Goal: Information Seeking & Learning: Find specific fact

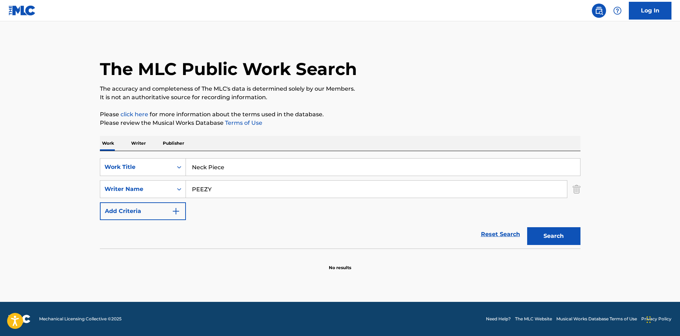
click at [292, 187] on input "PEEZY" at bounding box center [376, 189] width 381 height 17
paste input "[PERSON_NAME]"
type input "[PERSON_NAME]"
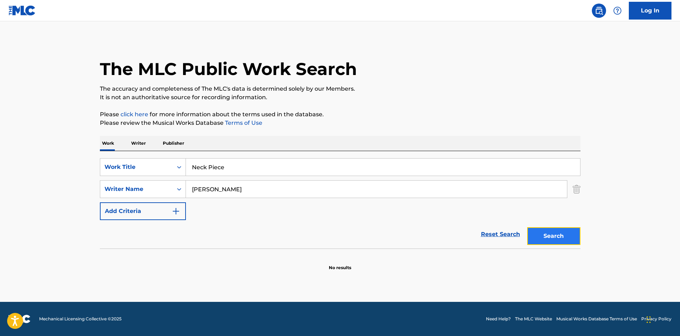
click at [559, 232] on button "Search" at bounding box center [553, 236] width 53 height 18
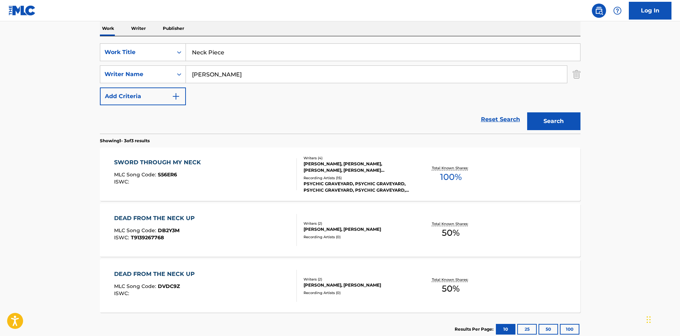
scroll to position [56, 0]
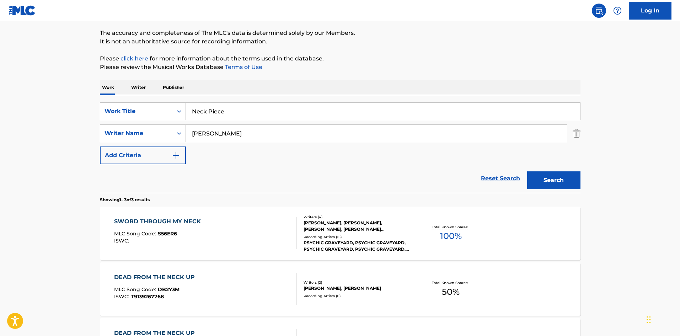
click at [205, 114] on input "Neck Piece" at bounding box center [383, 111] width 394 height 17
click at [209, 133] on input "[PERSON_NAME]" at bounding box center [376, 133] width 381 height 17
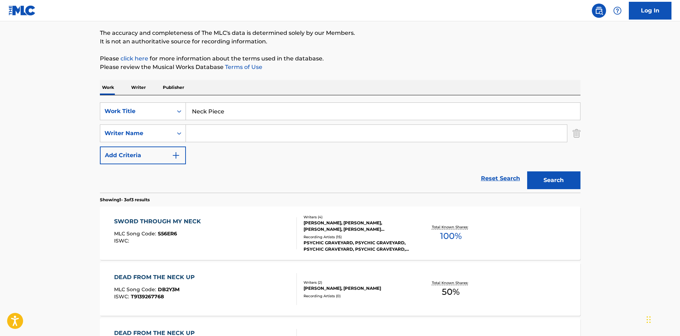
click at [527, 171] on button "Search" at bounding box center [553, 180] width 53 height 18
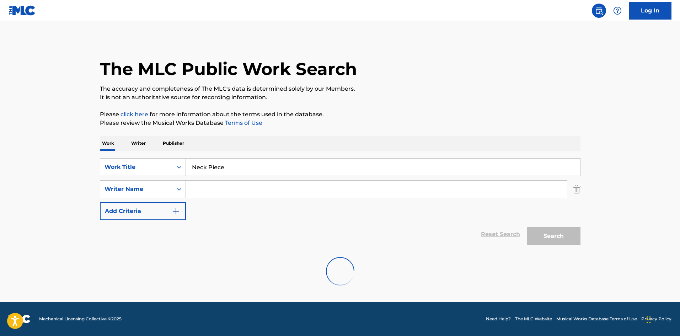
scroll to position [0, 0]
click at [554, 237] on div "Search" at bounding box center [551, 234] width 57 height 28
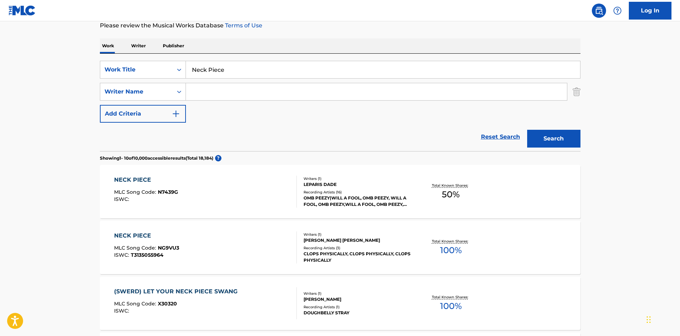
scroll to position [107, 0]
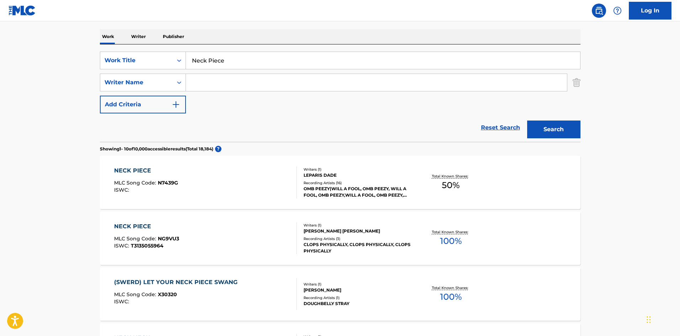
click at [222, 190] on div "NECK PIECE MLC Song Code : N7439G ISWC :" at bounding box center [205, 182] width 183 height 32
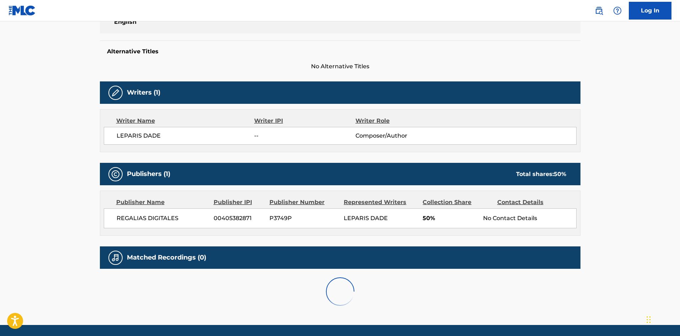
scroll to position [178, 0]
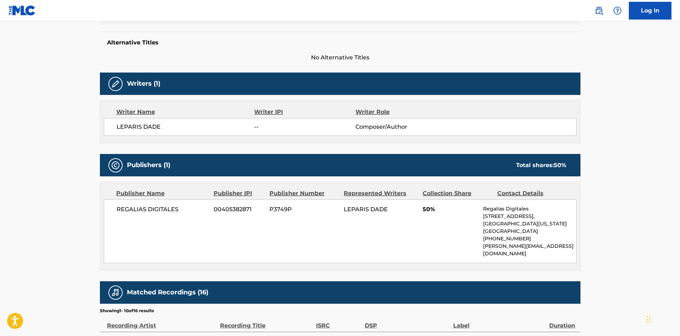
click at [120, 215] on div "REGALIAS DIGITALES 00405382871 P3749P LEPARIS DADE 50% Regalias Digitales [STRE…" at bounding box center [340, 231] width 473 height 64
drag, startPoint x: 120, startPoint y: 215, endPoint x: 179, endPoint y: 209, distance: 59.3
click at [179, 209] on div "REGALIAS DIGITALES 00405382871 P3749P LEPARIS DADE 50% Regalias Digitales [STRE…" at bounding box center [340, 231] width 473 height 64
copy div "REGALIAS DIGITALES"
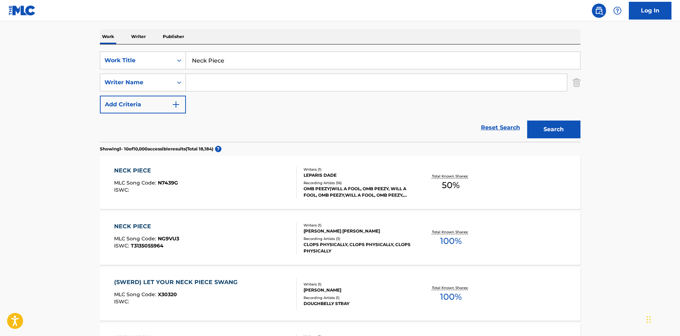
click at [212, 66] on input "Neck Piece" at bounding box center [383, 60] width 394 height 17
paste input "Zombi"
type input "Zombie"
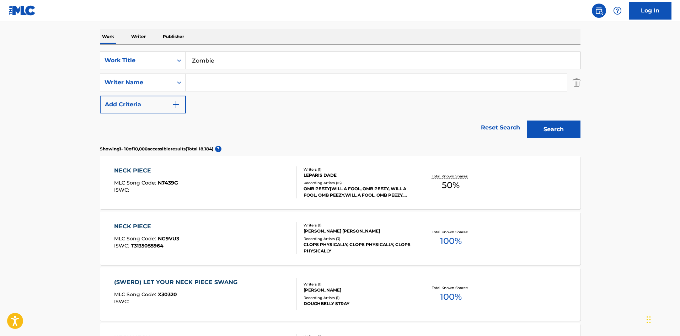
click at [247, 88] on input "Search Form" at bounding box center [376, 82] width 381 height 17
paste input "[PERSON_NAME]"
click at [551, 125] on button "Search" at bounding box center [553, 129] width 53 height 18
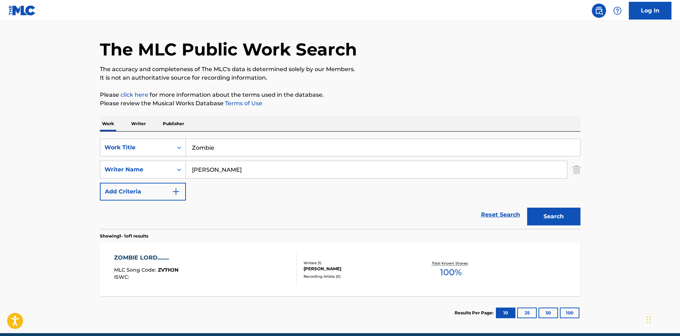
scroll to position [51, 0]
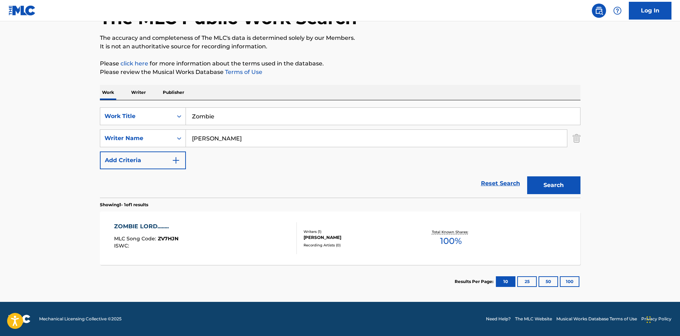
click at [249, 131] on input "[PERSON_NAME]" at bounding box center [376, 138] width 381 height 17
paste input "[PERSON_NAME]"
type input "[PERSON_NAME]"
click at [539, 180] on button "Search" at bounding box center [553, 185] width 53 height 18
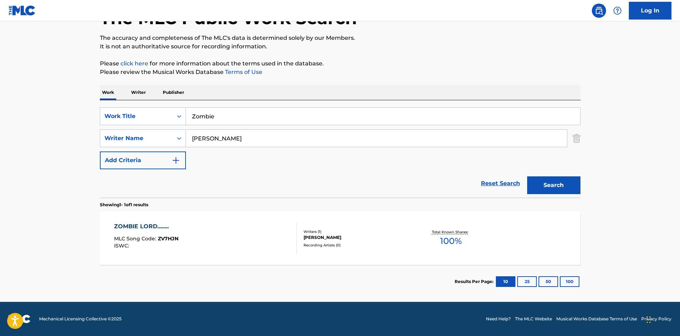
scroll to position [0, 0]
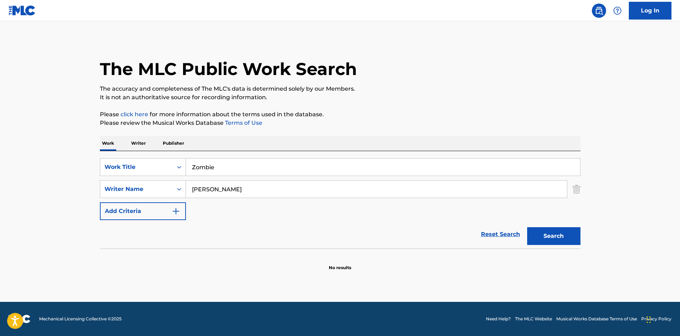
click at [231, 171] on input "Zombie" at bounding box center [383, 167] width 394 height 17
paste input "Wanna Be M"
type input "Wanna Be Me"
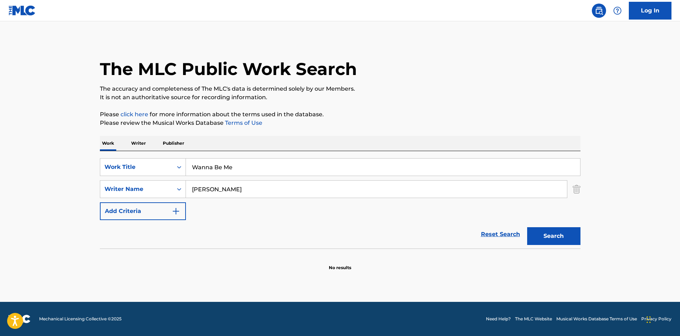
click at [264, 191] on input "[PERSON_NAME]" at bounding box center [376, 189] width 381 height 17
paste input "[PERSON_NAME]"
type input "[PERSON_NAME]"
click at [554, 239] on button "Search" at bounding box center [553, 236] width 53 height 18
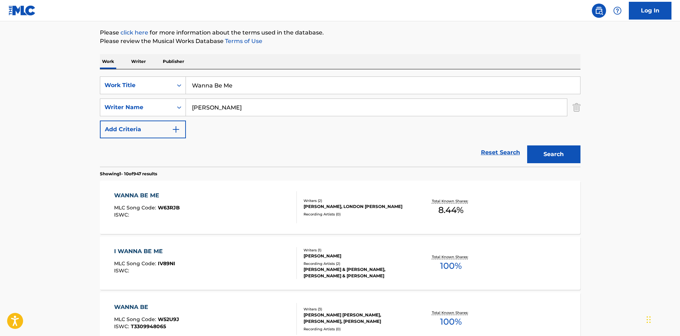
scroll to position [142, 0]
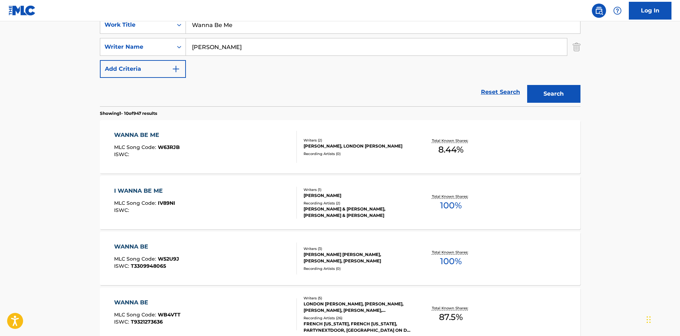
click at [195, 149] on div "WANNA BE ME MLC Song Code : W63RJB ISWC :" at bounding box center [205, 147] width 183 height 32
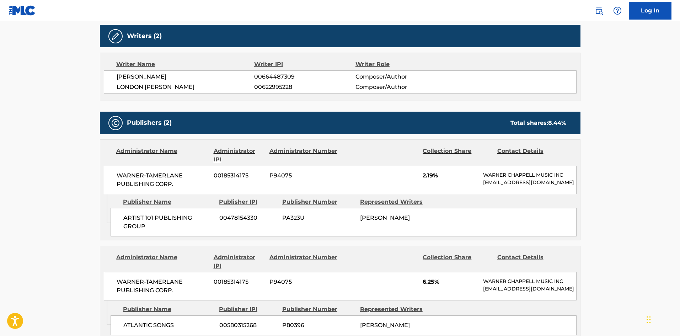
scroll to position [320, 0]
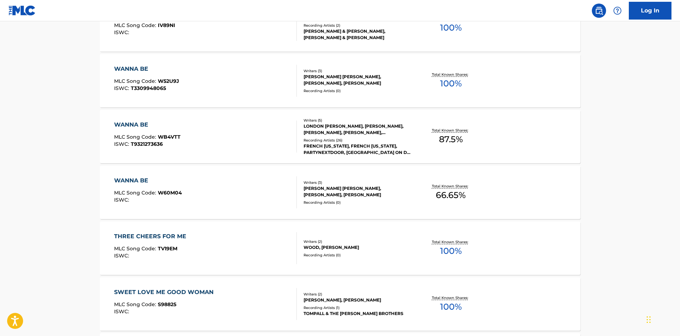
scroll to position [142, 0]
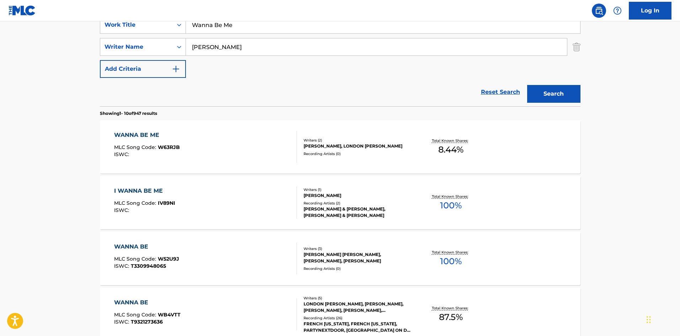
click at [209, 26] on input "Wanna Be Me" at bounding box center [383, 24] width 394 height 17
paste input "Federal"
type input "Federal"
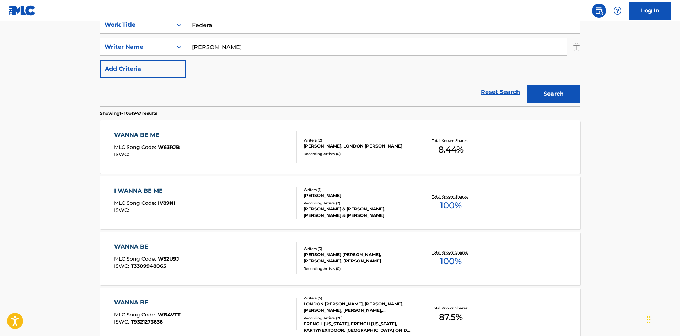
click at [238, 52] on input "[PERSON_NAME]" at bounding box center [376, 46] width 381 height 17
paste input "CHAN"
click at [548, 94] on button "Search" at bounding box center [553, 94] width 53 height 18
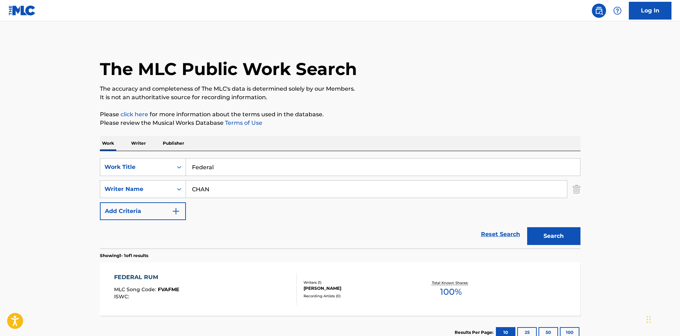
click at [301, 190] on input "CHAN" at bounding box center [376, 189] width 381 height 17
paste input "[PERSON_NAME]"
type input "[PERSON_NAME]"
click at [551, 230] on button "Search" at bounding box center [553, 236] width 53 height 18
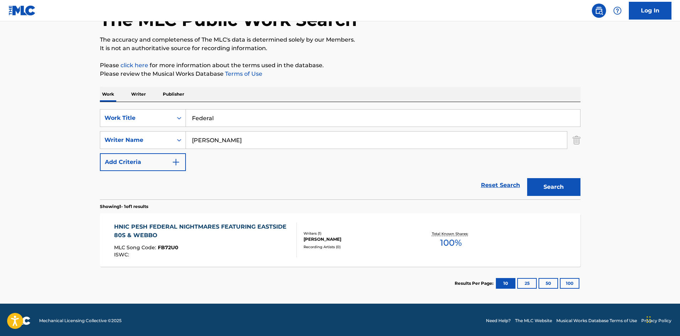
scroll to position [51, 0]
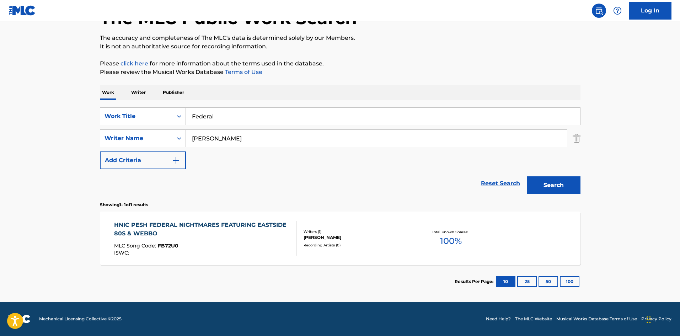
click at [273, 110] on input "Federal" at bounding box center [383, 116] width 394 height 17
paste input "Still The Same"
type input "Still The Same"
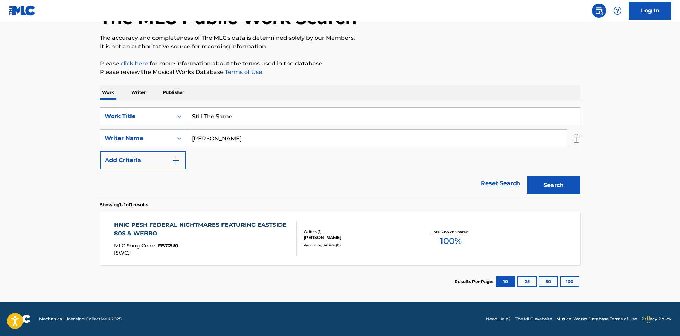
click at [319, 138] on input "[PERSON_NAME]" at bounding box center [376, 138] width 381 height 17
paste input "oods"
type input "[PERSON_NAME]"
click at [550, 193] on button "Search" at bounding box center [553, 185] width 53 height 18
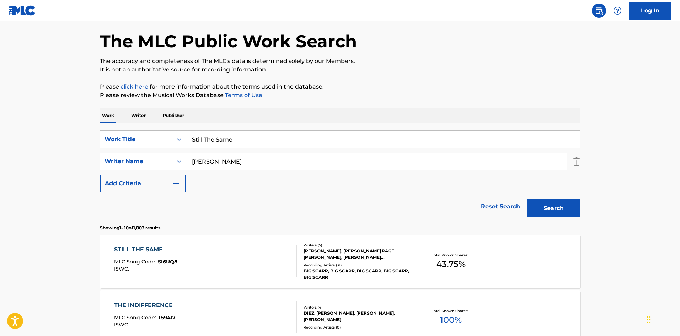
scroll to position [107, 0]
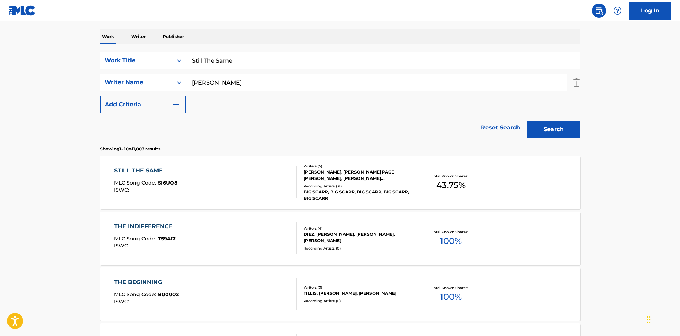
click at [220, 183] on div "STILL THE SAME MLC Song Code : SI6UQ8 ISWC :" at bounding box center [205, 182] width 183 height 32
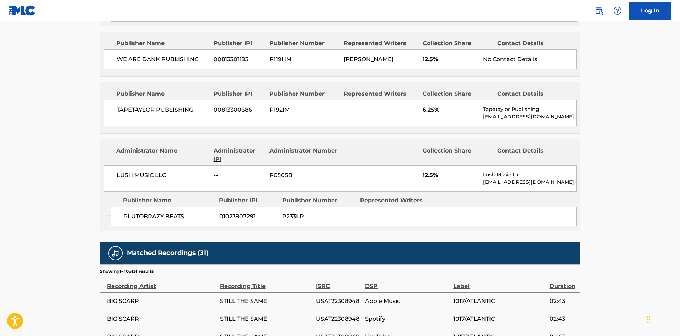
scroll to position [462, 0]
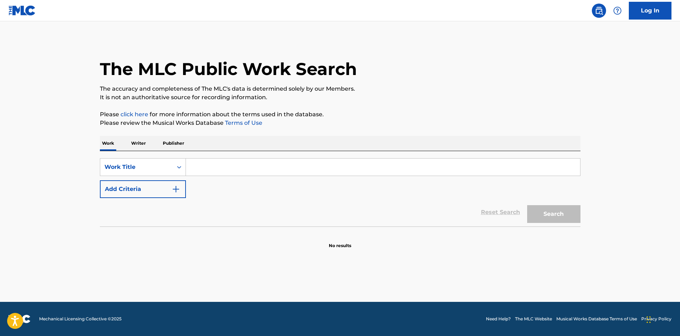
click at [259, 165] on input "Search Form" at bounding box center [383, 167] width 394 height 17
paste input "Still The Same"
type input "Still The Same"
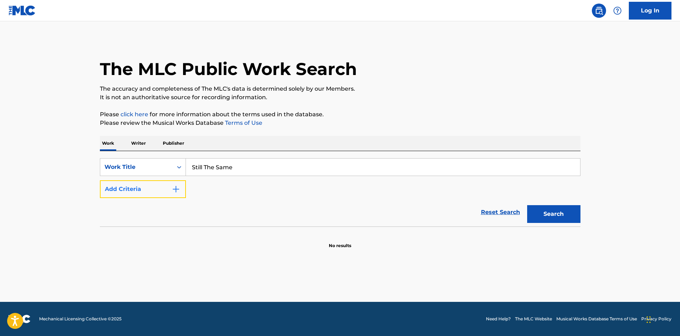
click at [168, 189] on button "Add Criteria" at bounding box center [143, 189] width 86 height 18
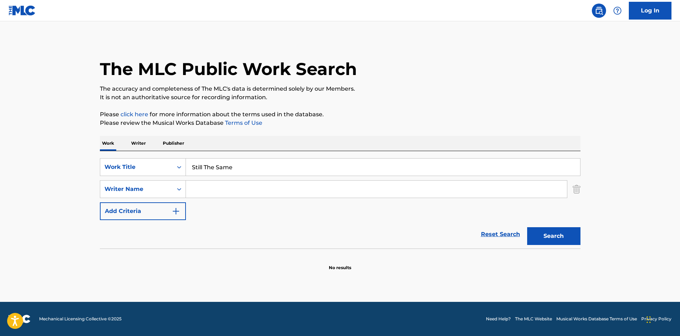
click at [234, 191] on input "Search Form" at bounding box center [376, 189] width 381 height 17
paste input "[PERSON_NAME]"
type input "[PERSON_NAME]"
click at [549, 237] on button "Search" at bounding box center [553, 236] width 53 height 18
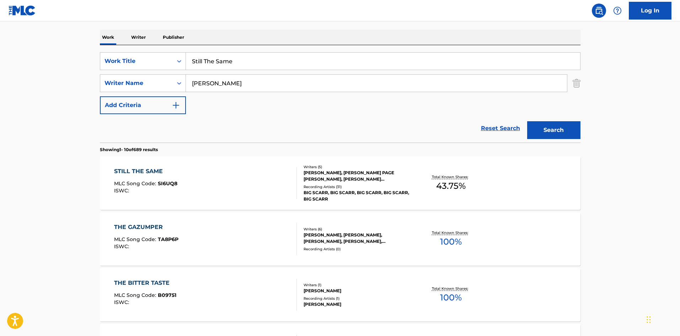
scroll to position [107, 0]
click at [221, 186] on div "STILL THE SAME MLC Song Code : SI6UQ8 ISWC :" at bounding box center [205, 182] width 183 height 32
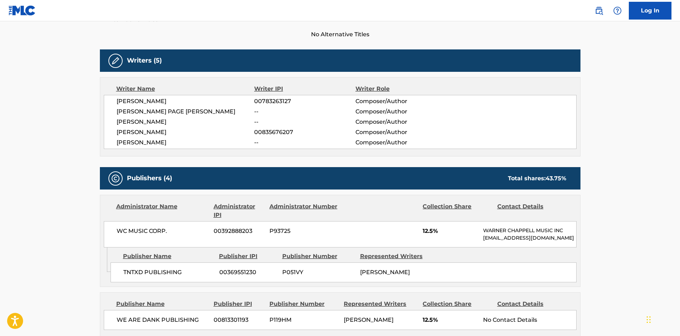
scroll to position [213, 0]
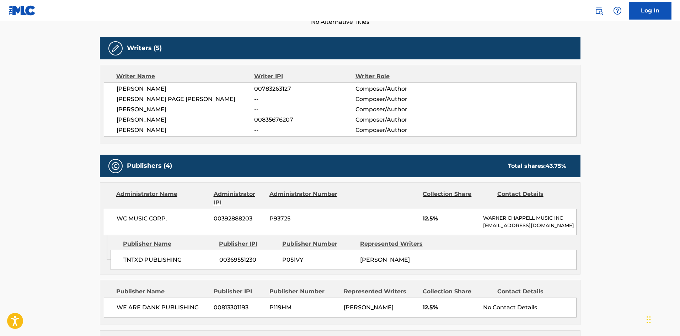
scroll to position [107, 0]
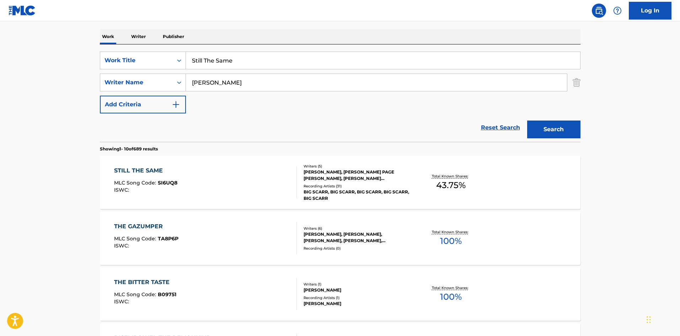
click at [228, 57] on input "Still The Same" at bounding box center [383, 60] width 394 height 17
paste input "Can't Fall Off"
type input "Can't Fall Off"
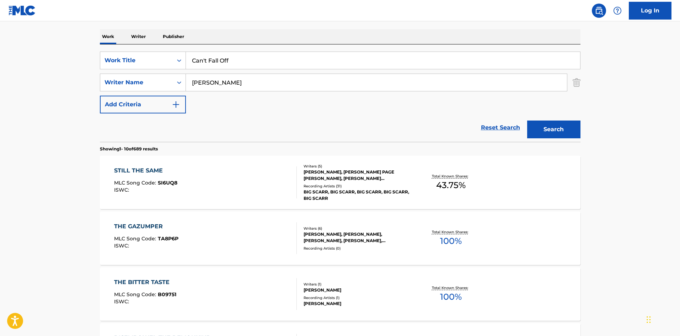
click at [275, 84] on input "HORTON" at bounding box center [376, 82] width 381 height 17
paste input "DODO"
type input "DODO"
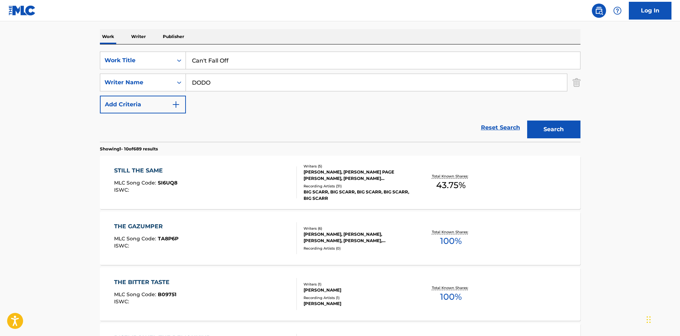
click at [574, 138] on div "Search" at bounding box center [551, 127] width 57 height 28
click at [571, 136] on button "Search" at bounding box center [553, 129] width 53 height 18
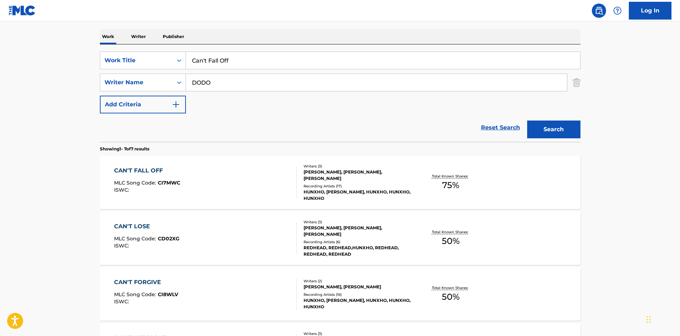
click at [251, 185] on div "CAN'T FALL OFF MLC Song Code : CI7MWC ISWC :" at bounding box center [205, 182] width 183 height 32
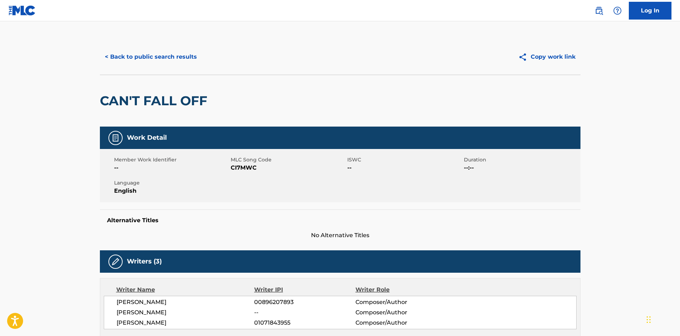
scroll to position [107, 0]
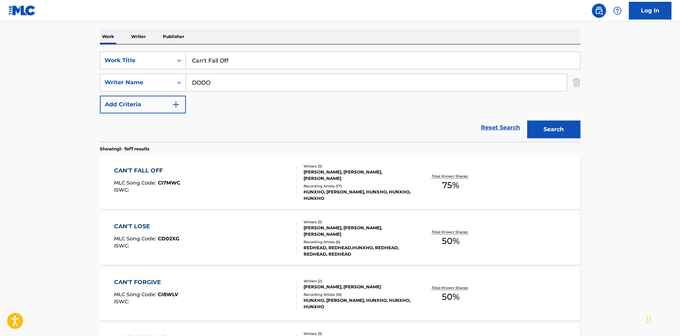
click at [204, 62] on input "Can't Fall Off" at bounding box center [383, 60] width 394 height 17
paste input "Protect Peezy"
type input "Protect Peezy"
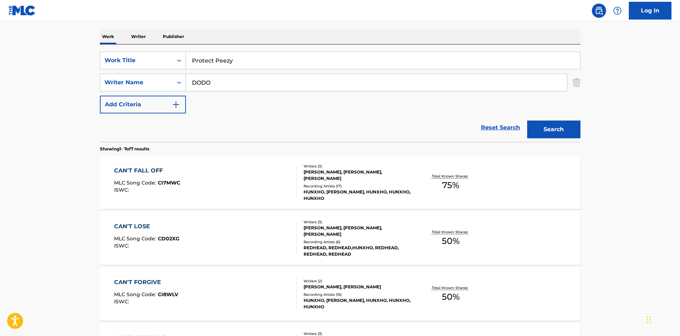
click at [208, 84] on input "DODO" at bounding box center [376, 82] width 381 height 17
click at [527, 120] on button "Search" at bounding box center [553, 129] width 53 height 18
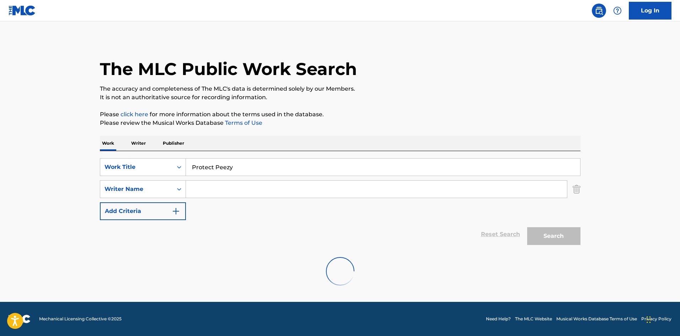
scroll to position [0, 0]
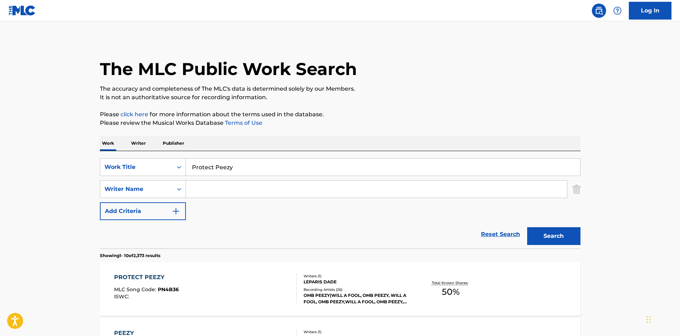
click at [253, 277] on div "PROTECT PEEZY MLC Song Code : PN4B36 ISWC :" at bounding box center [205, 289] width 183 height 32
click at [229, 157] on div "SearchWithCriteriac1f4b910-84e9-4a29-b213-fe3d70076645 Work Title Protect Peezy…" at bounding box center [340, 199] width 480 height 97
click at [229, 166] on input "Protect Peezy" at bounding box center [383, 167] width 394 height 17
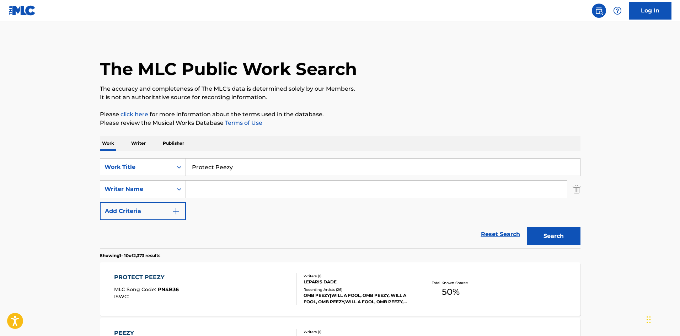
paste input "Vendetta"
type input "Vendetta"
click at [268, 183] on input "Search Form" at bounding box center [376, 189] width 381 height 17
paste input "YETMAN"
type input "YETMAN"
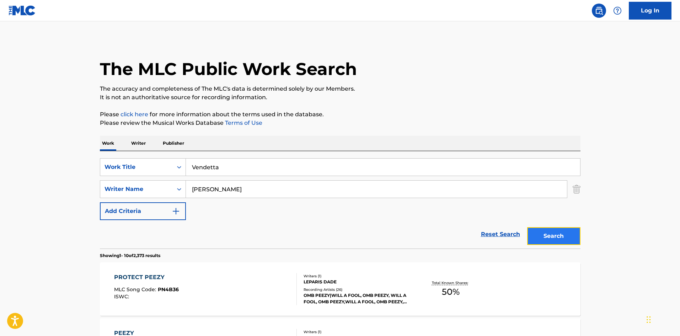
click at [531, 230] on button "Search" at bounding box center [553, 236] width 53 height 18
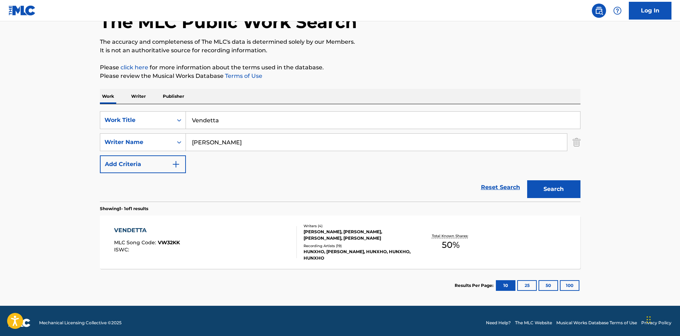
scroll to position [51, 0]
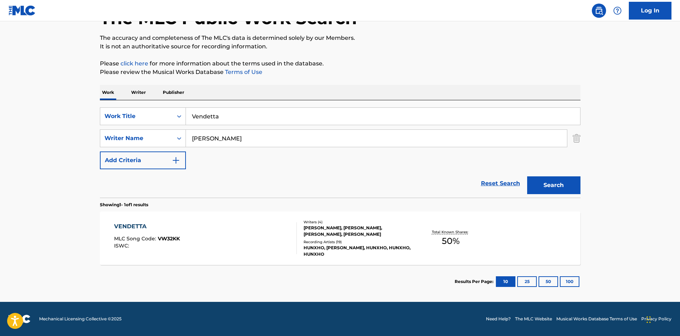
click at [214, 222] on div "VENDETTA MLC Song Code : VW32KK ISWC :" at bounding box center [205, 238] width 183 height 32
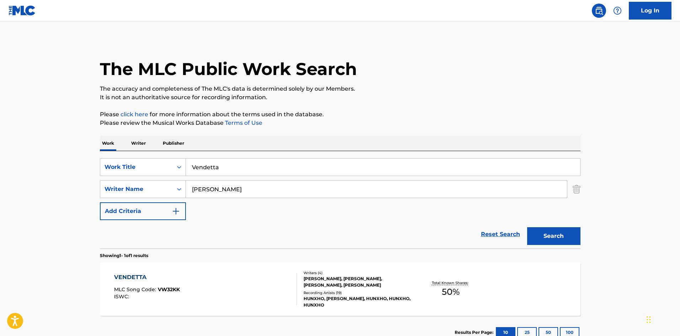
scroll to position [10, 0]
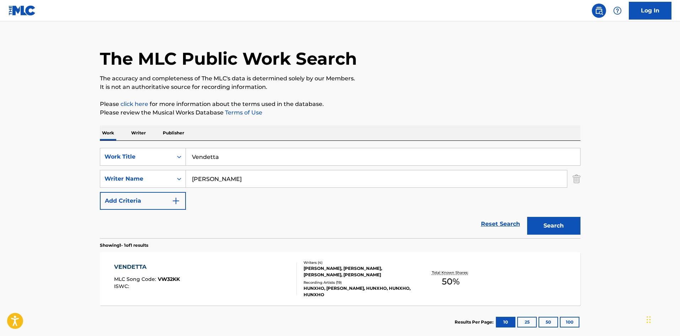
click at [253, 157] on input "Vendetta" at bounding box center [383, 156] width 394 height 17
paste input "Open Arms"
type input "Open Arms"
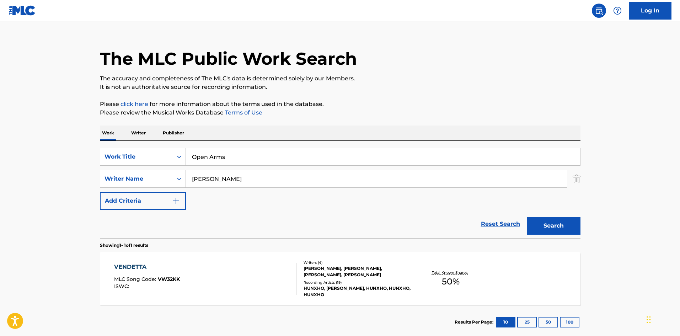
click at [242, 181] on input "YETMAN" at bounding box center [376, 178] width 381 height 17
paste input "VAKARASH"
type input "VAKARASH"
click at [553, 219] on button "Search" at bounding box center [553, 226] width 53 height 18
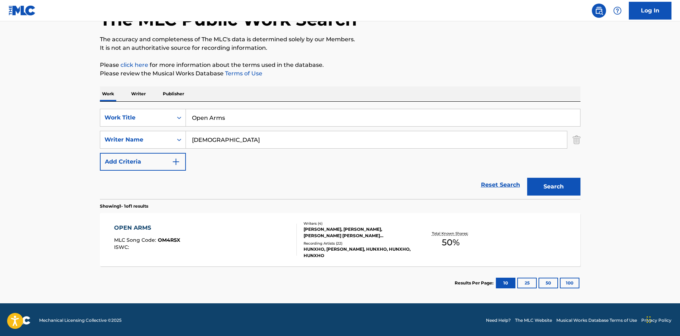
scroll to position [51, 0]
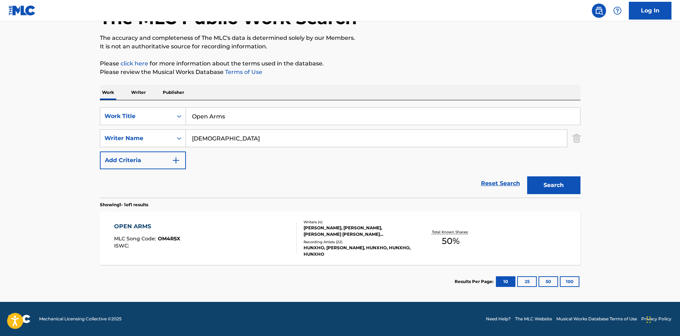
click at [251, 232] on div "OPEN ARMS MLC Song Code : OM4R5X ISWC :" at bounding box center [205, 238] width 183 height 32
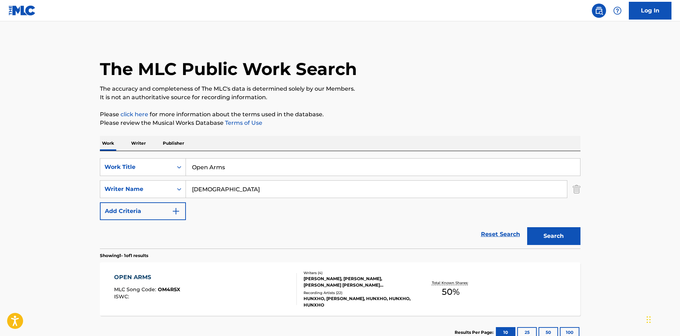
scroll to position [10, 0]
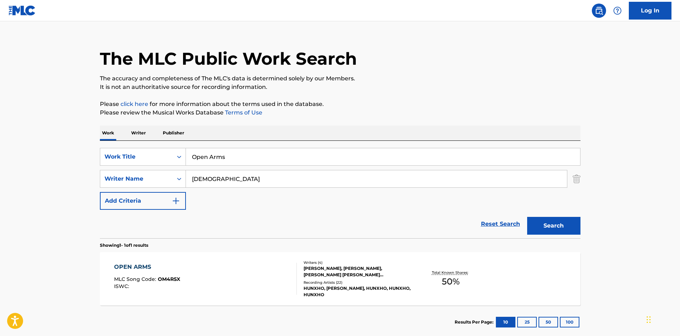
click at [227, 155] on input "Open Arms" at bounding box center [383, 156] width 394 height 17
paste input "Instinct"
type input "Instinct"
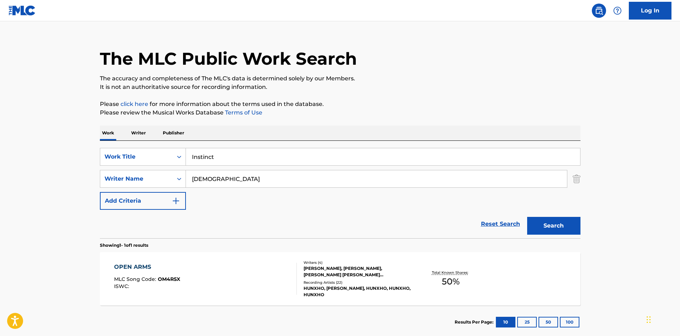
click at [267, 178] on input "VAKARASH" at bounding box center [376, 178] width 381 height 17
paste input "SINCLAIR"
type input "SINCLAIR"
click at [541, 223] on button "Search" at bounding box center [553, 226] width 53 height 18
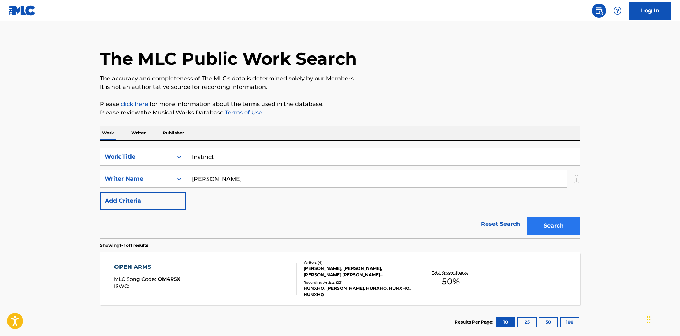
scroll to position [0, 0]
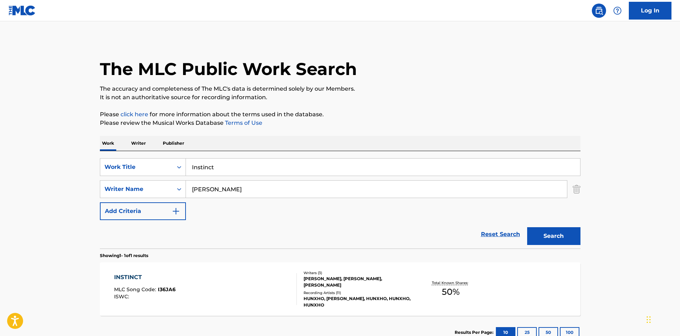
click at [295, 291] on div at bounding box center [294, 289] width 6 height 32
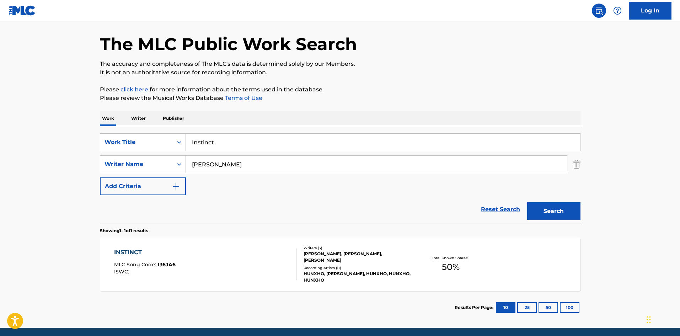
scroll to position [51, 0]
